Goal: Task Accomplishment & Management: Manage account settings

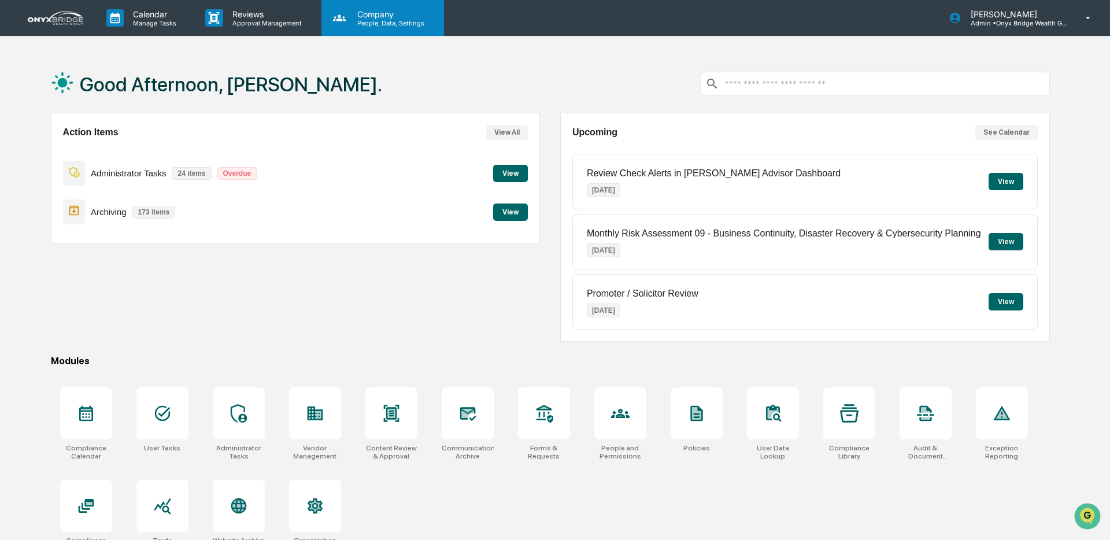
click at [383, 14] on p "Company" at bounding box center [389, 14] width 82 height 10
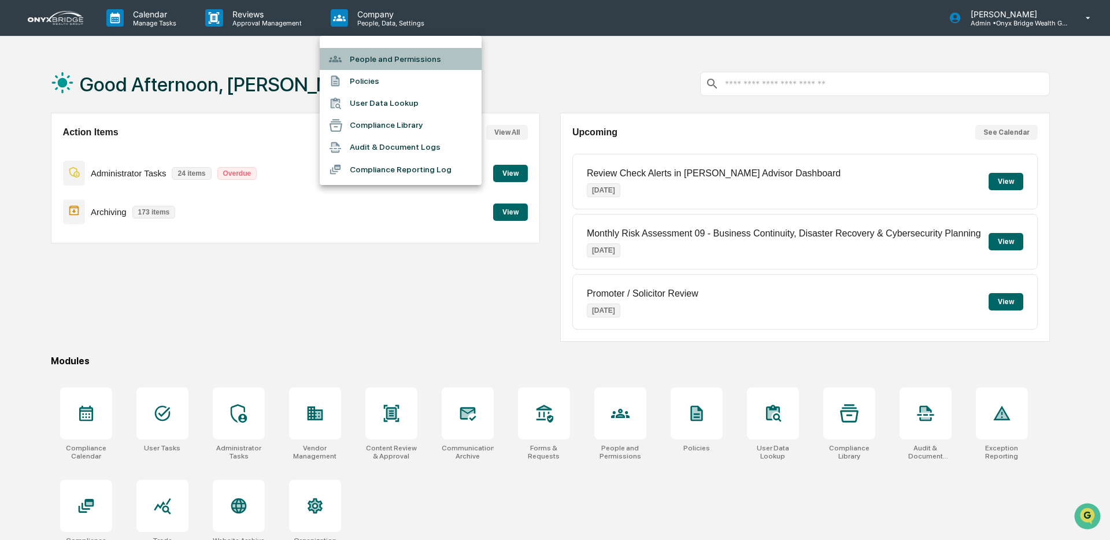
click at [345, 60] on div at bounding box center [339, 59] width 21 height 13
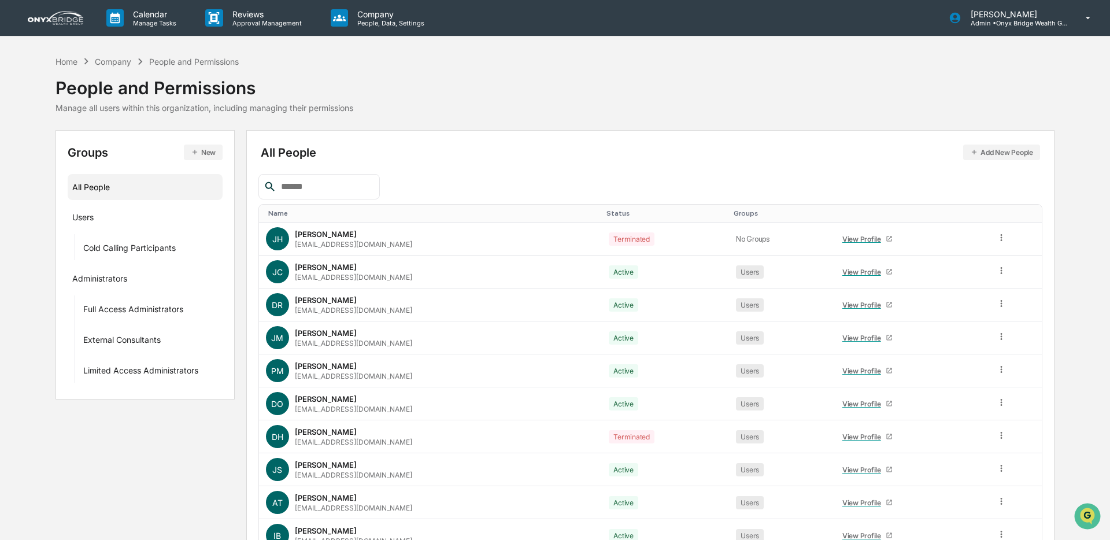
click at [327, 190] on input "text" at bounding box center [325, 186] width 98 height 15
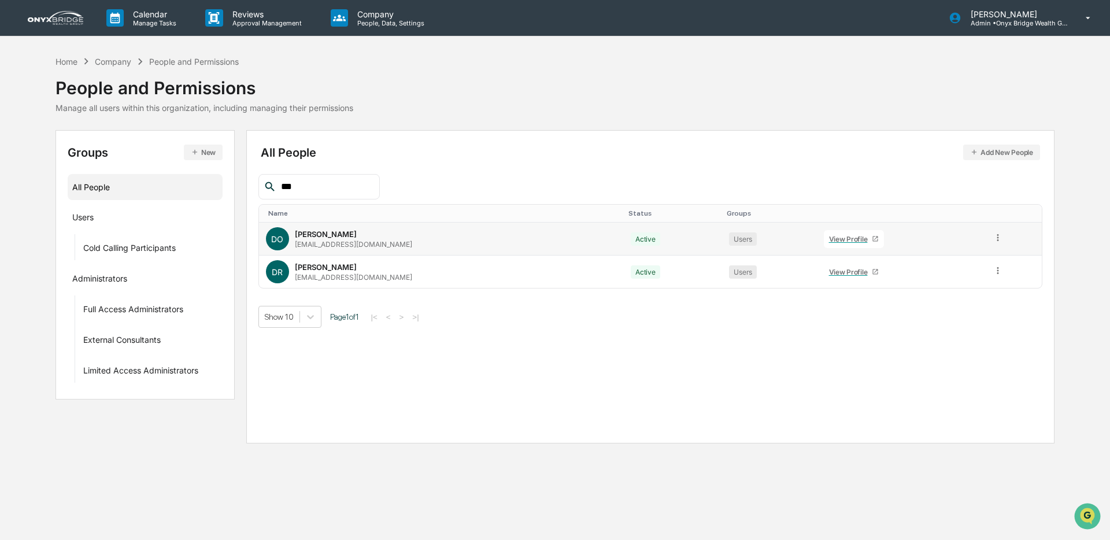
type input "***"
click at [843, 239] on div "View Profile" at bounding box center [850, 239] width 43 height 9
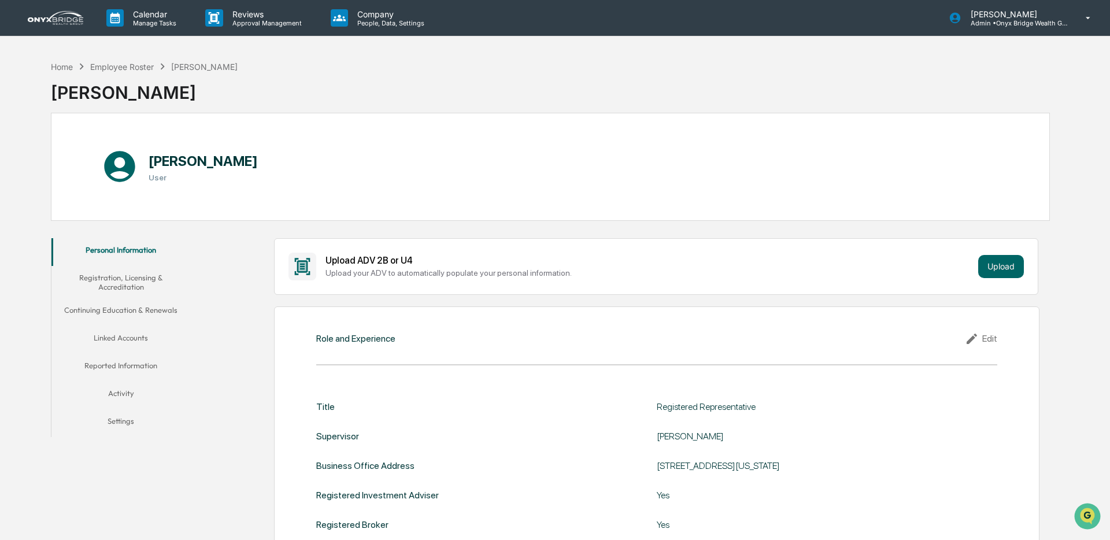
click at [123, 424] on button "Settings" at bounding box center [120, 423] width 139 height 28
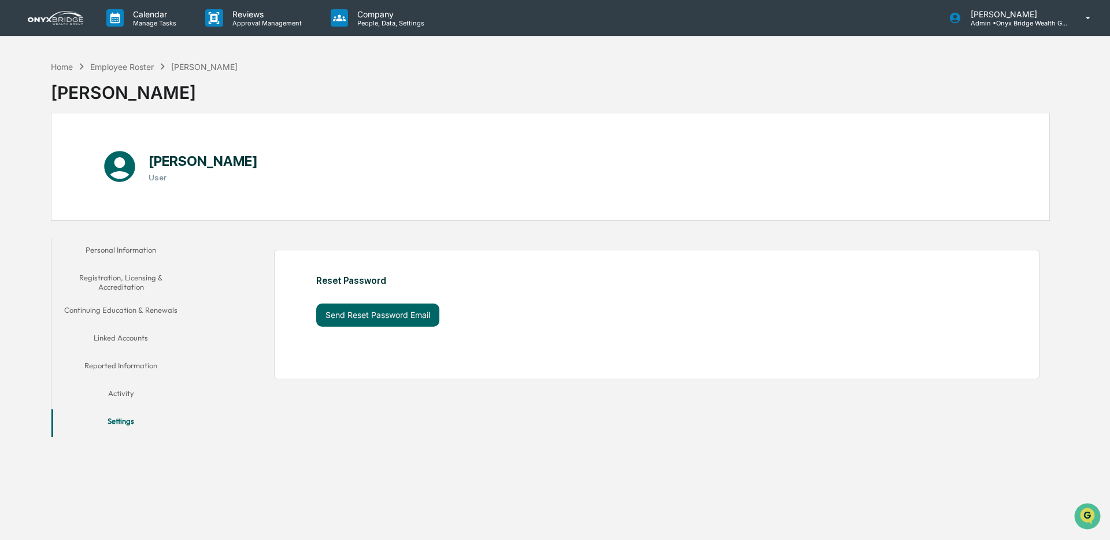
click at [121, 395] on button "Activity" at bounding box center [120, 396] width 139 height 28
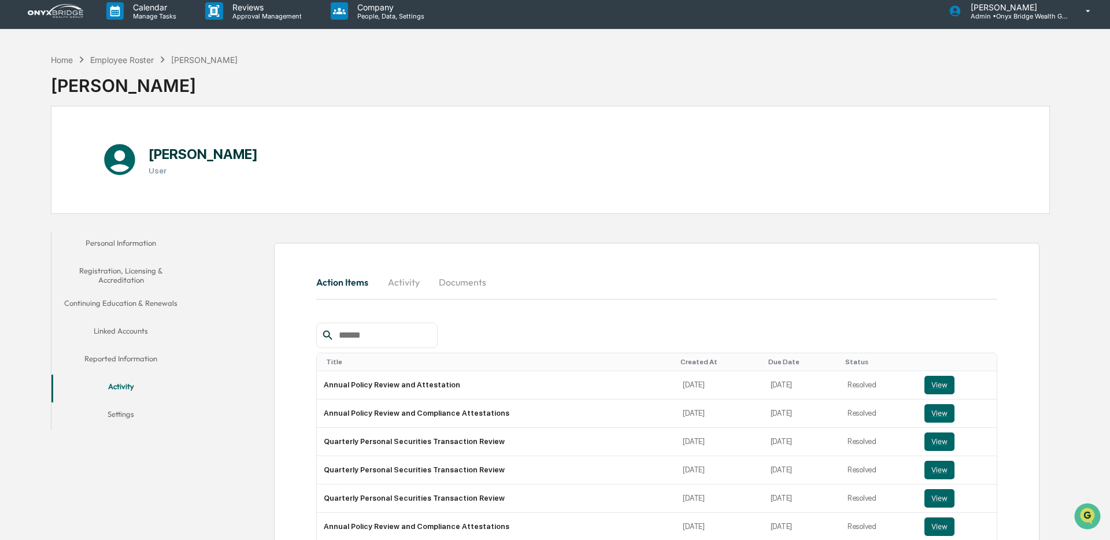
scroll to position [6, 0]
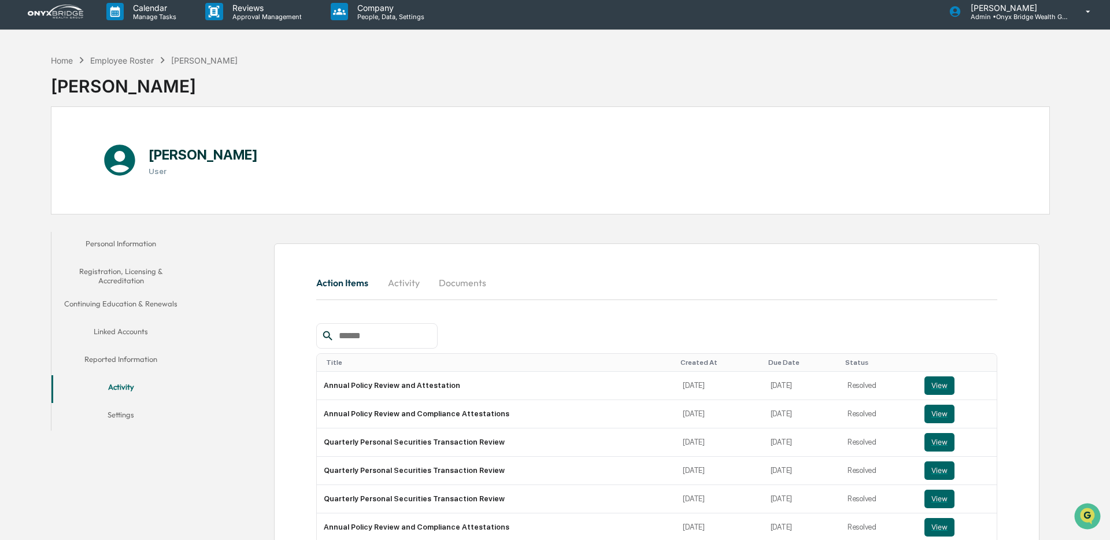
click at [127, 304] on button "Continuing Education & Renewals" at bounding box center [120, 306] width 139 height 28
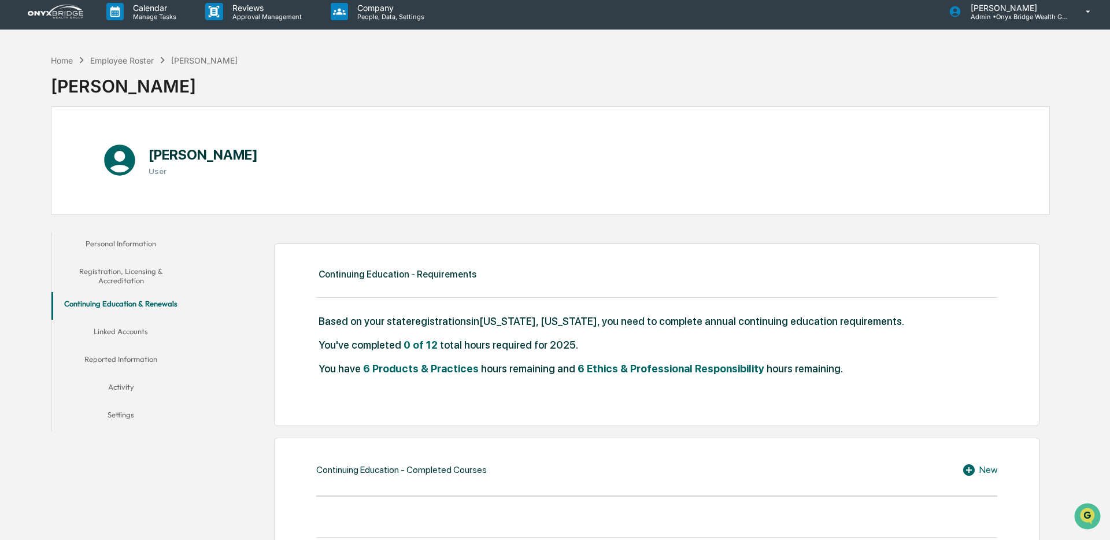
click at [124, 272] on button "Registration, Licensing & Accreditation" at bounding box center [120, 276] width 139 height 33
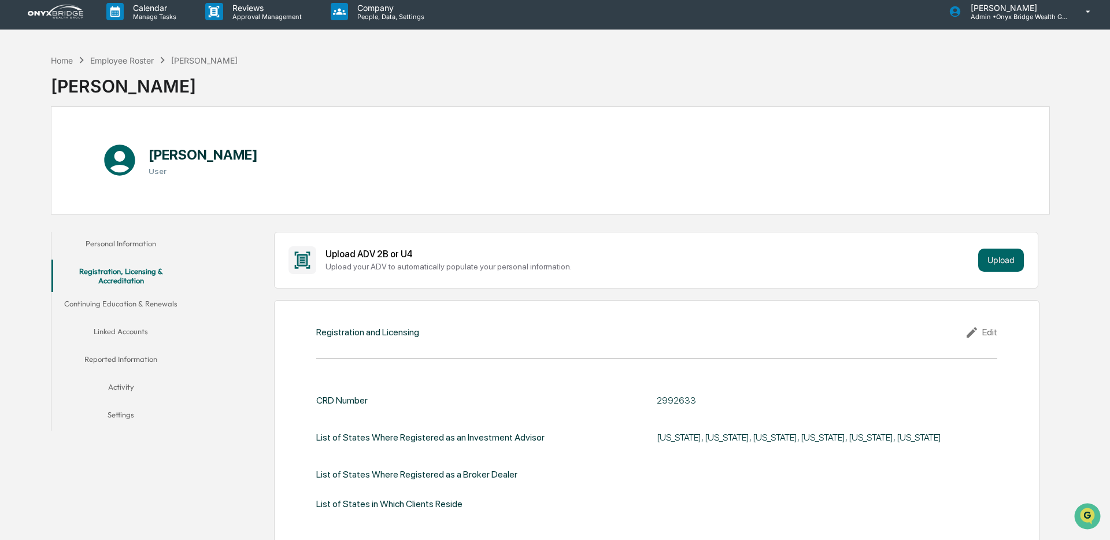
click at [125, 236] on button "Personal Information" at bounding box center [120, 246] width 139 height 28
